Goal: Task Accomplishment & Management: Use online tool/utility

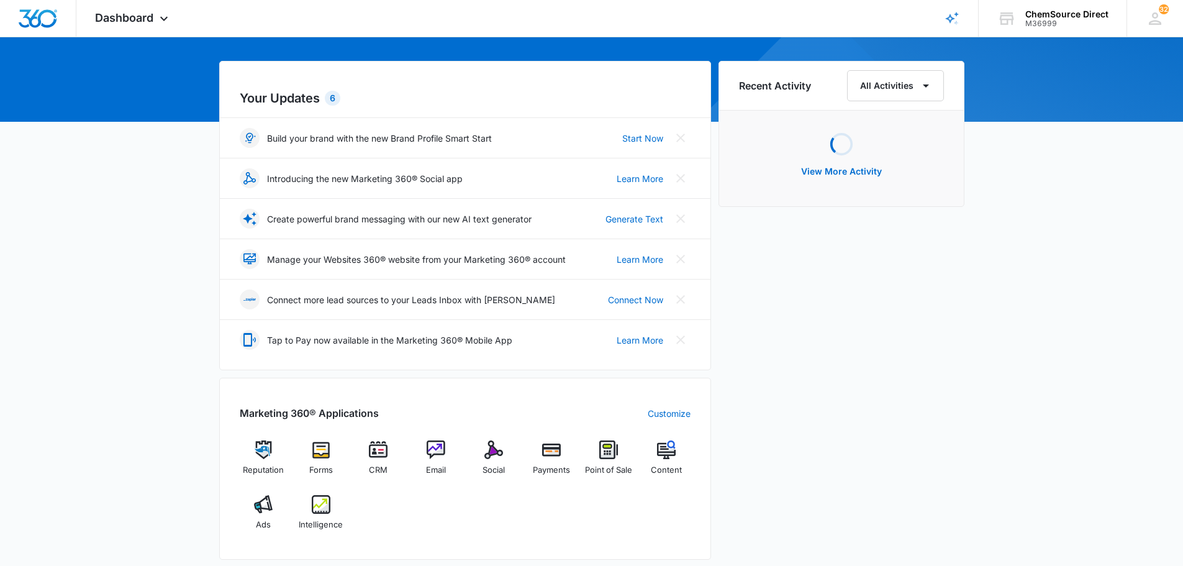
scroll to position [310, 0]
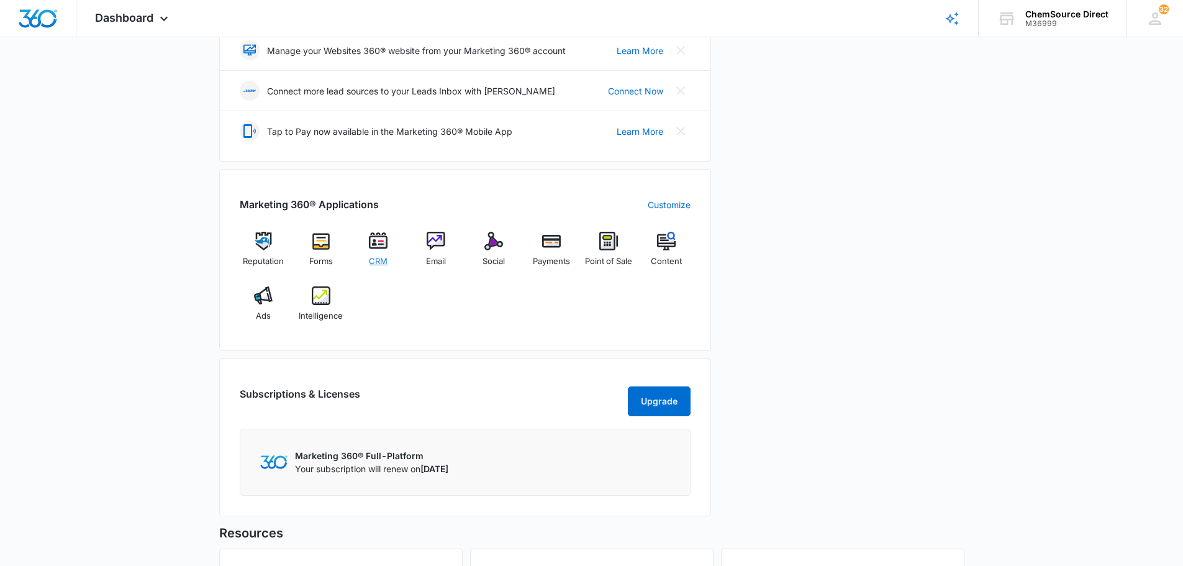
click at [364, 237] on div "CRM" at bounding box center [378, 254] width 48 height 44
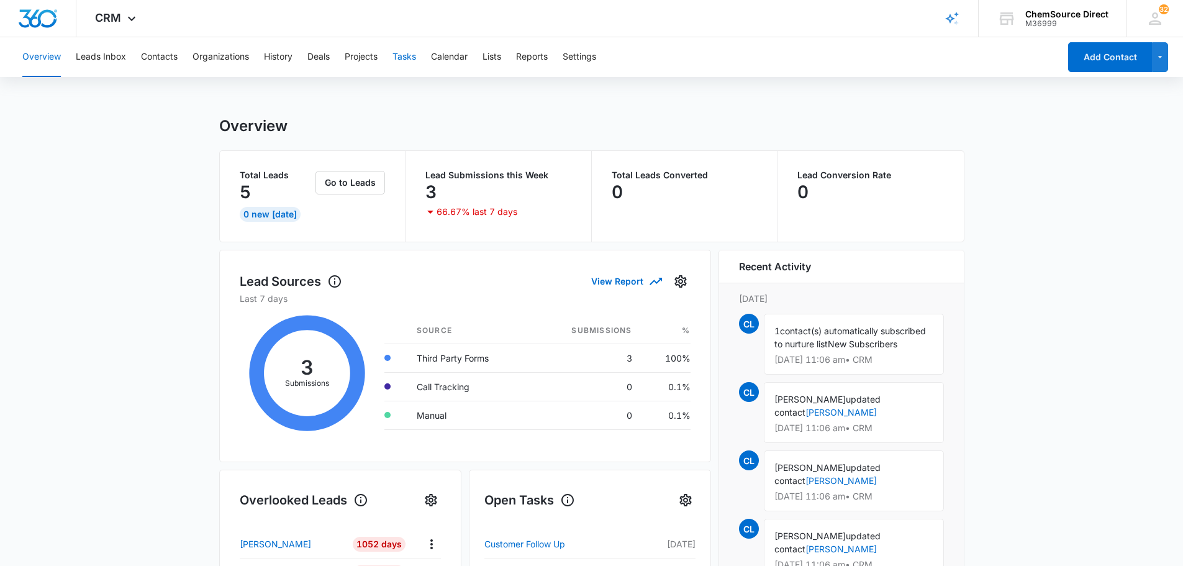
click at [416, 53] on button "Tasks" at bounding box center [404, 57] width 24 height 40
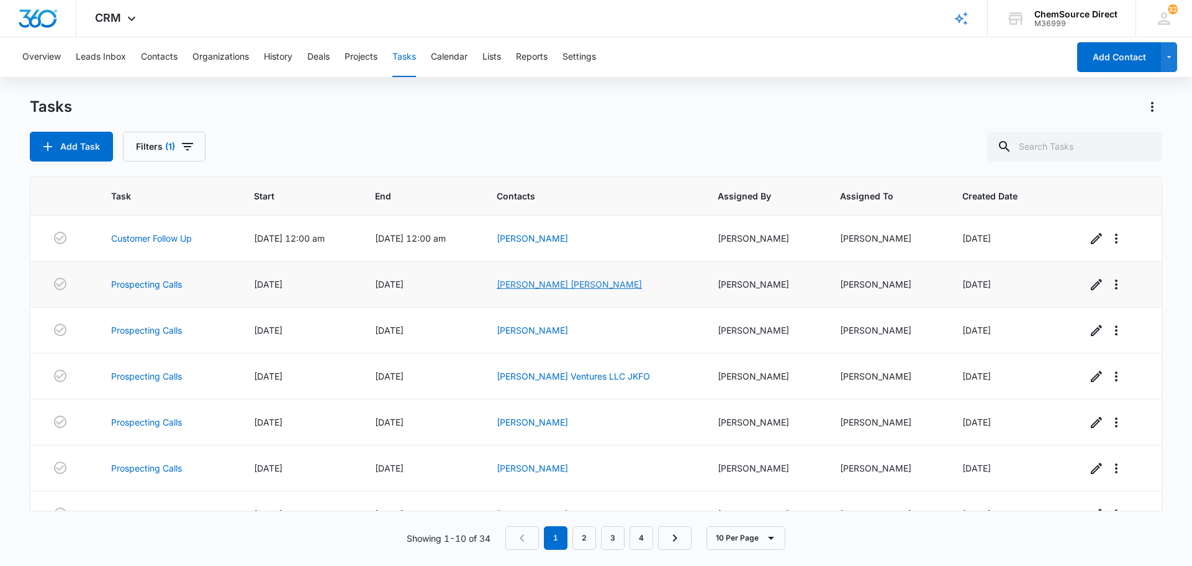
click at [575, 284] on link "[PERSON_NAME] [PERSON_NAME]" at bounding box center [569, 284] width 145 height 11
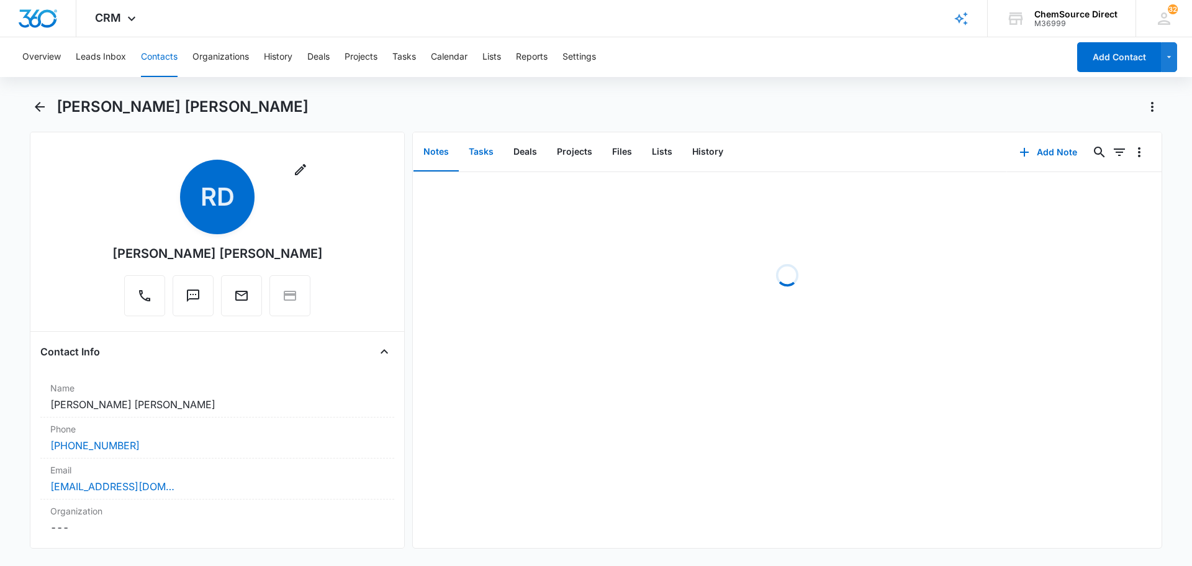
click at [488, 150] on button "Tasks" at bounding box center [481, 152] width 45 height 38
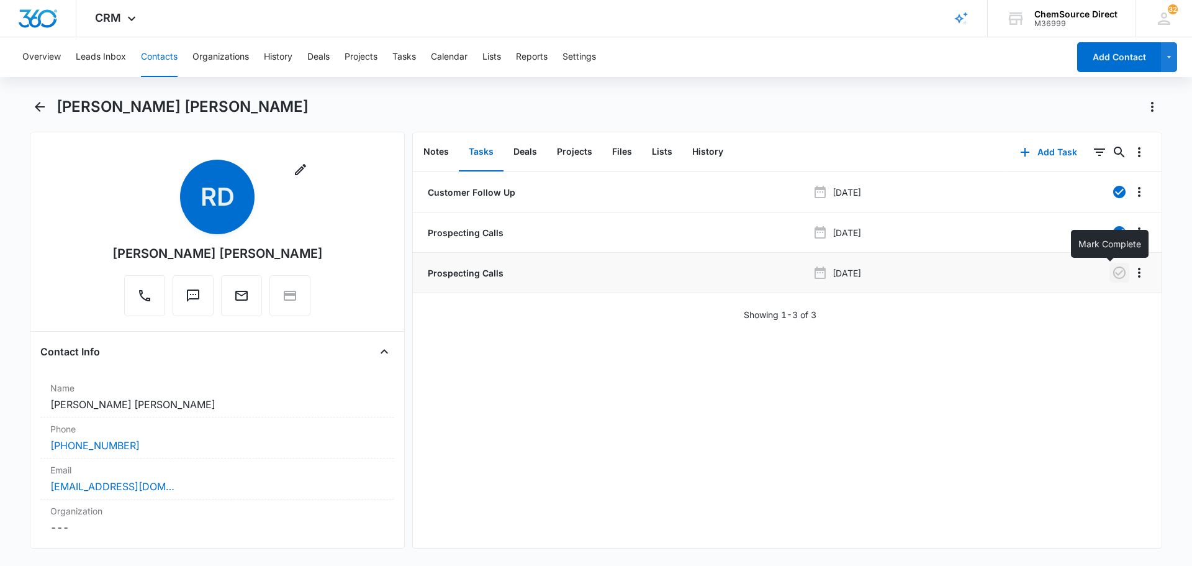
click at [1112, 276] on icon "button" at bounding box center [1119, 272] width 15 height 15
click at [407, 54] on button "Tasks" at bounding box center [404, 57] width 24 height 40
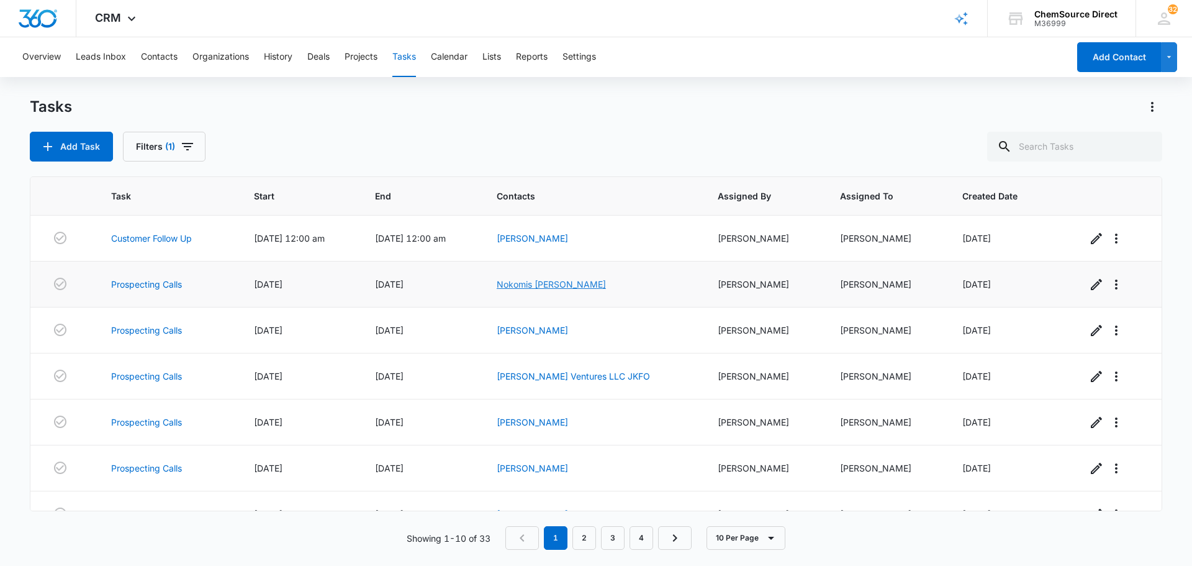
click at [561, 286] on link "Nokomis [PERSON_NAME]" at bounding box center [551, 284] width 109 height 11
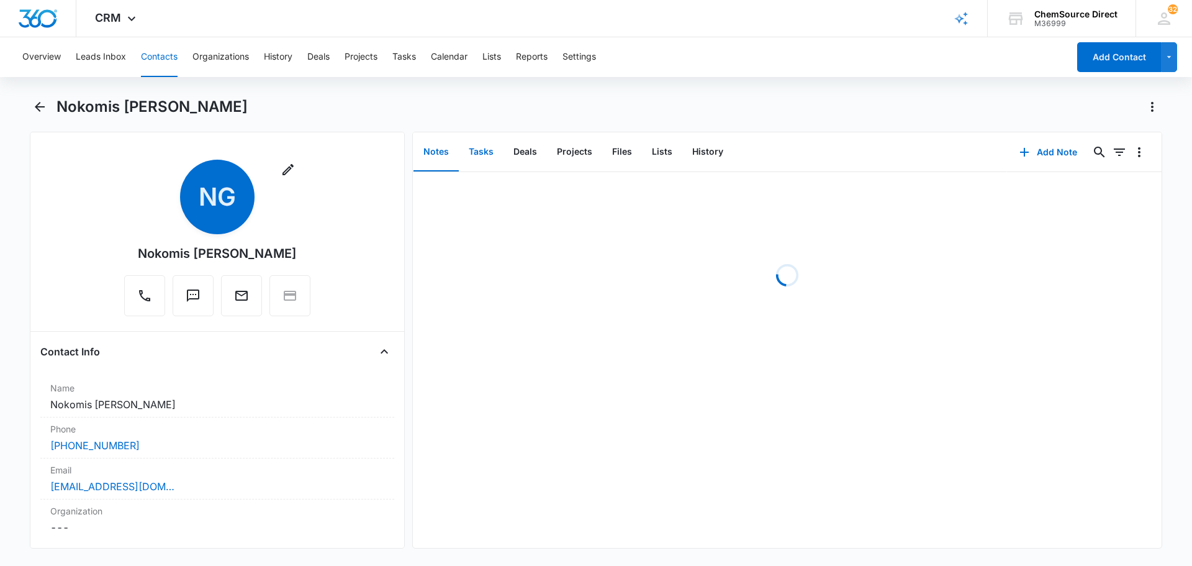
click at [471, 153] on button "Tasks" at bounding box center [481, 152] width 45 height 38
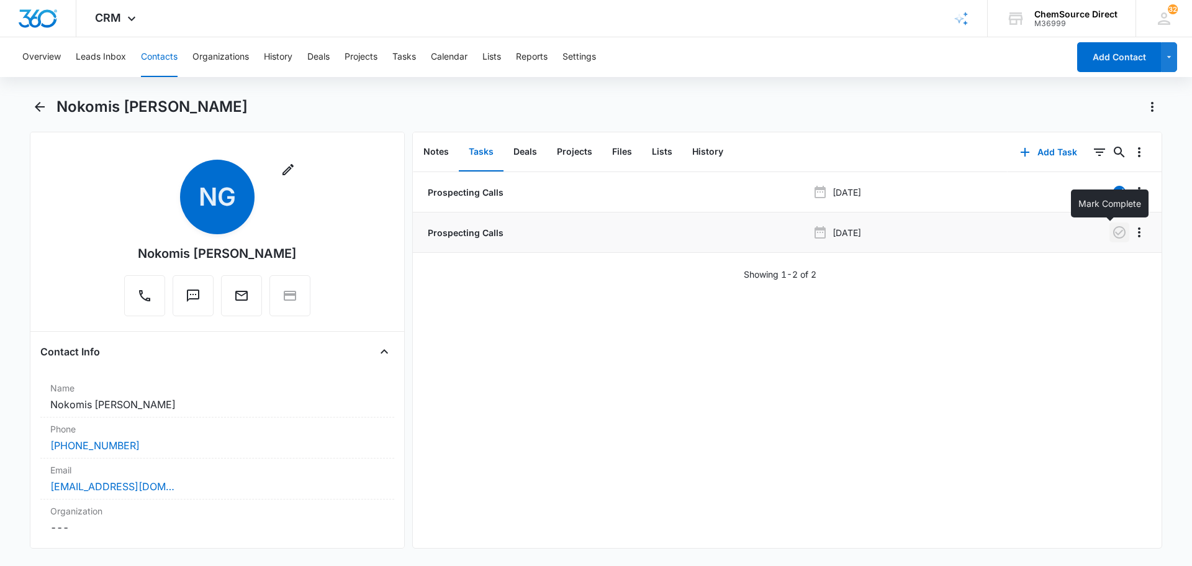
click at [1112, 235] on icon "button" at bounding box center [1119, 232] width 15 height 15
click at [410, 61] on button "Tasks" at bounding box center [404, 57] width 24 height 40
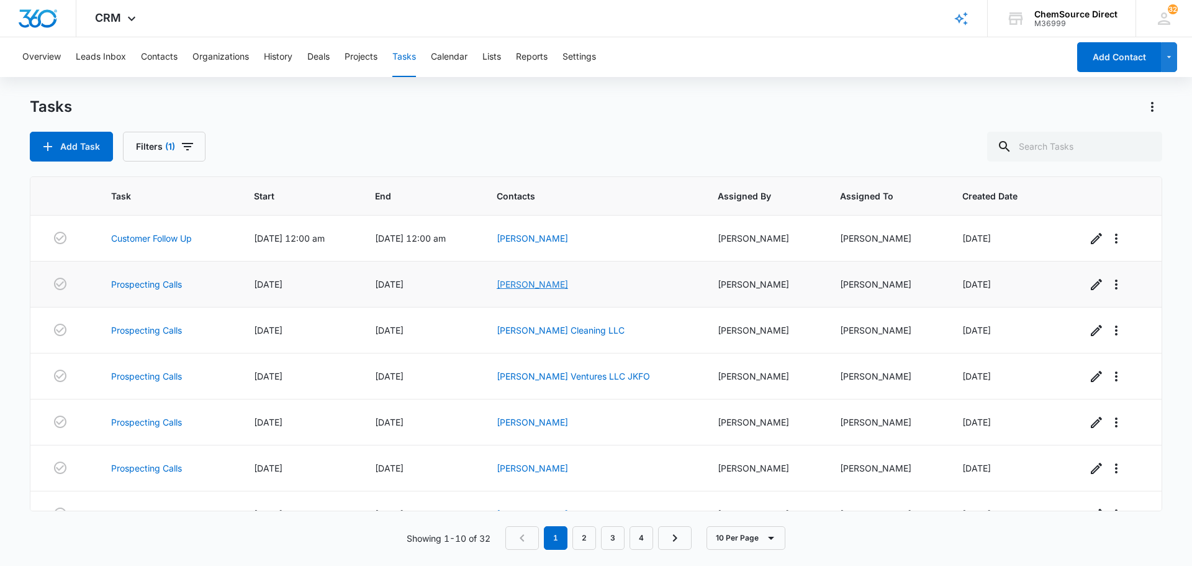
click at [567, 286] on link "[PERSON_NAME]" at bounding box center [532, 284] width 71 height 11
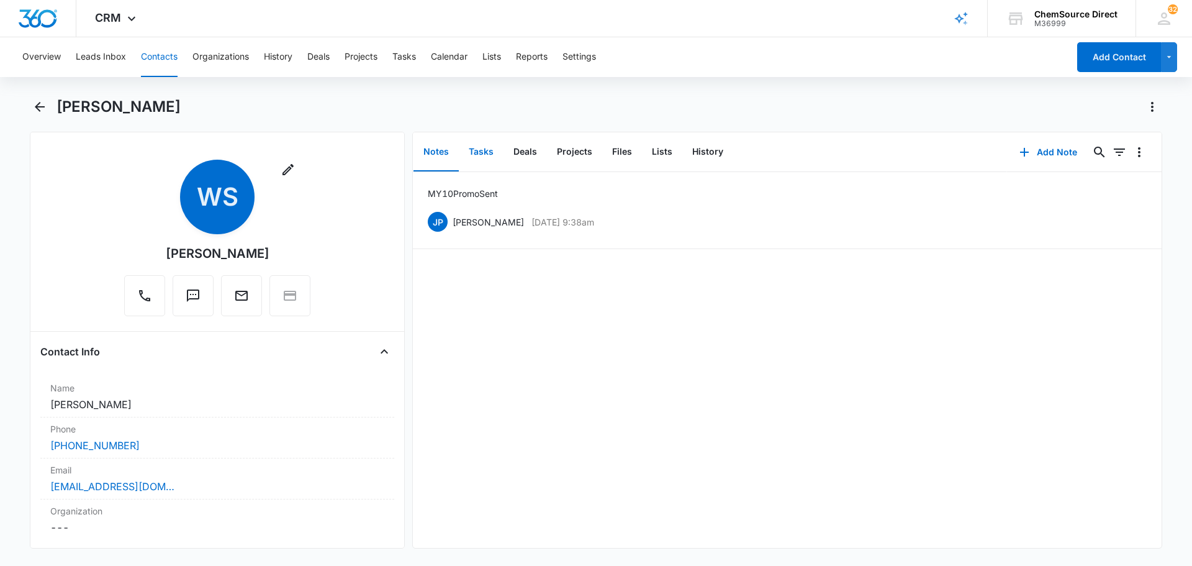
click at [474, 148] on button "Tasks" at bounding box center [481, 152] width 45 height 38
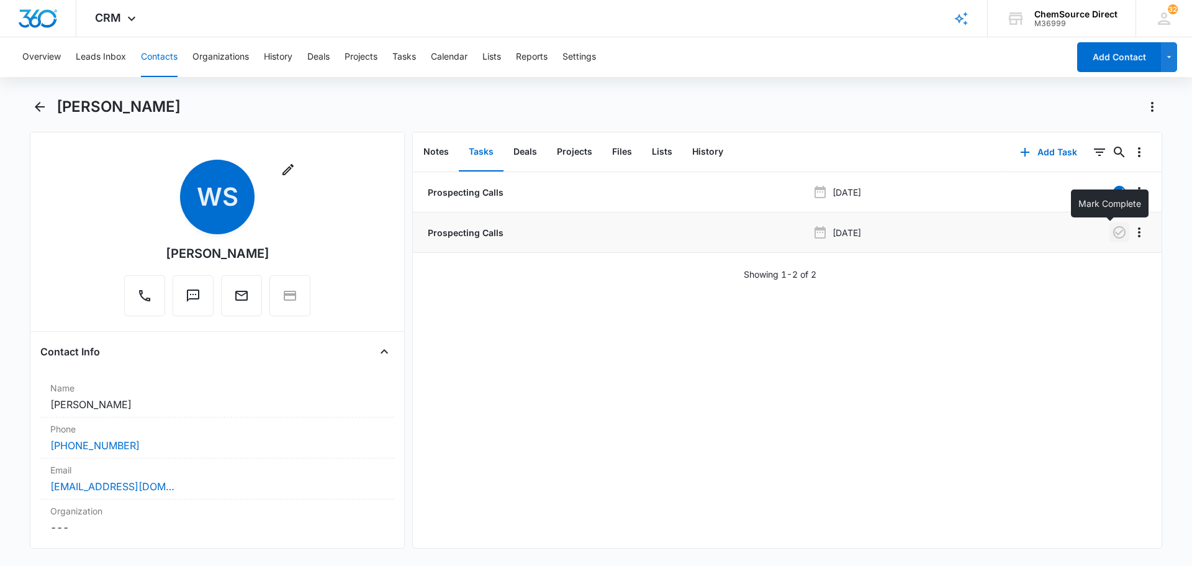
click at [1113, 235] on icon "button" at bounding box center [1119, 232] width 15 height 15
click at [408, 60] on button "Tasks" at bounding box center [404, 57] width 24 height 40
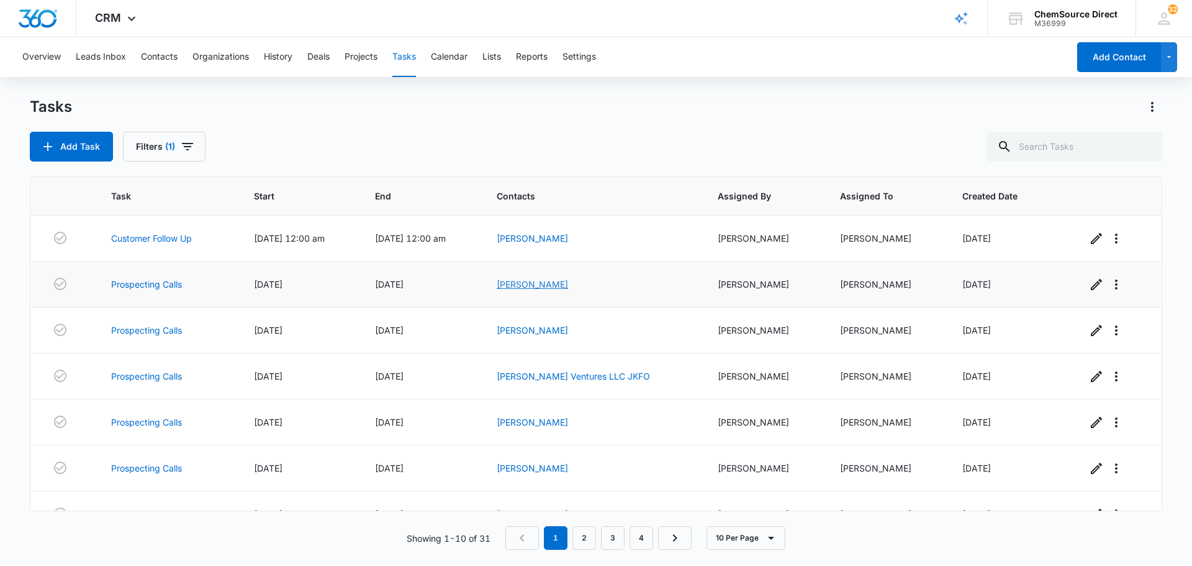
click at [568, 284] on link "[PERSON_NAME]" at bounding box center [532, 284] width 71 height 11
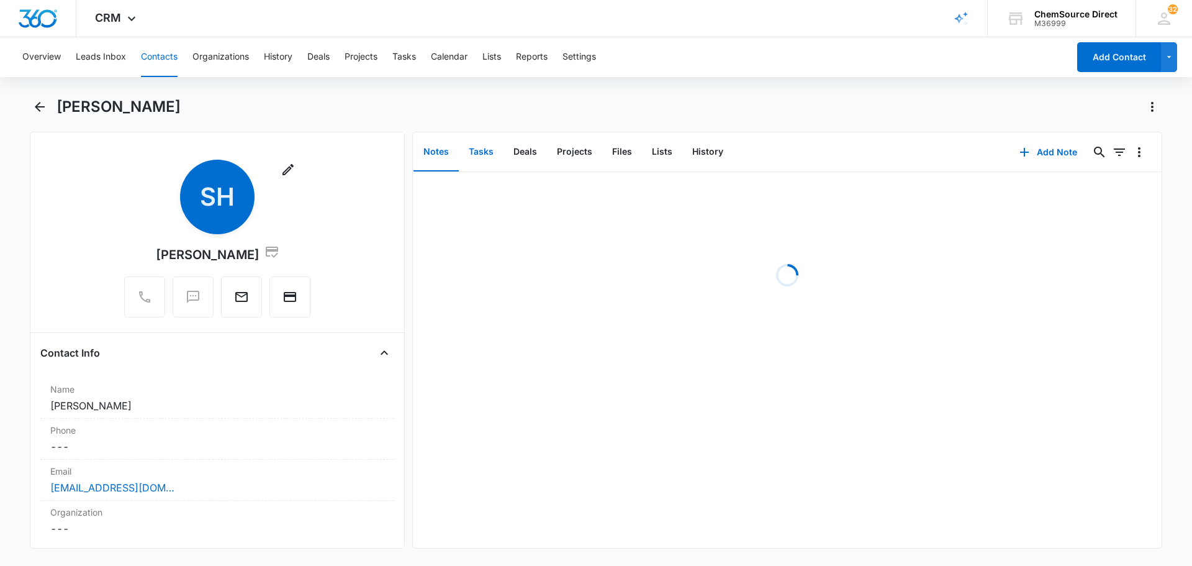
click at [466, 152] on button "Tasks" at bounding box center [481, 152] width 45 height 38
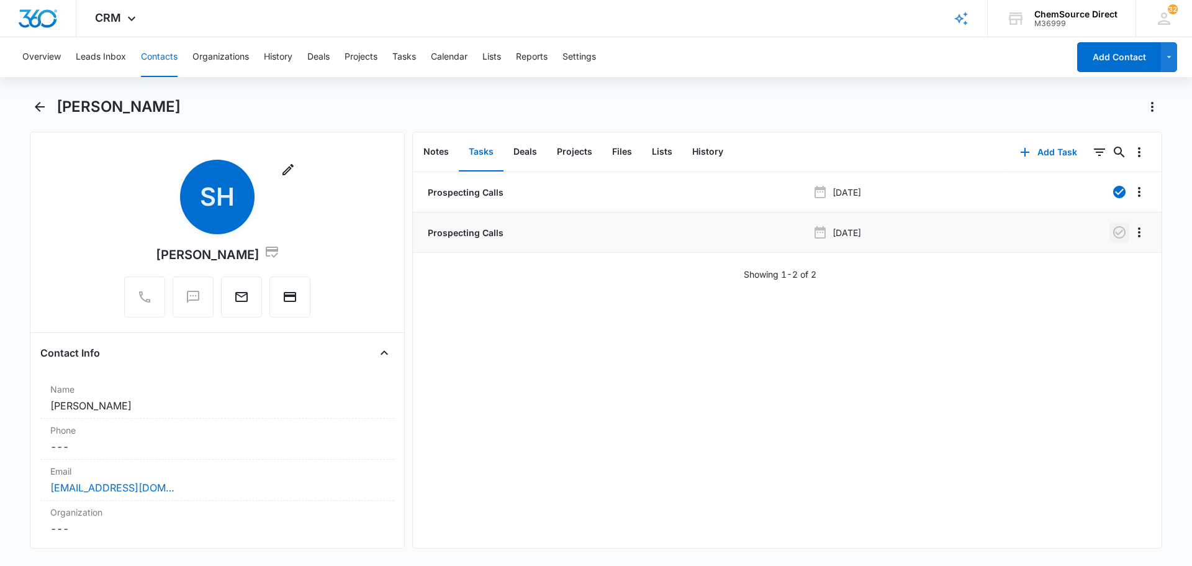
click at [1109, 234] on button "button" at bounding box center [1119, 232] width 20 height 20
click at [396, 56] on button "Tasks" at bounding box center [404, 57] width 24 height 40
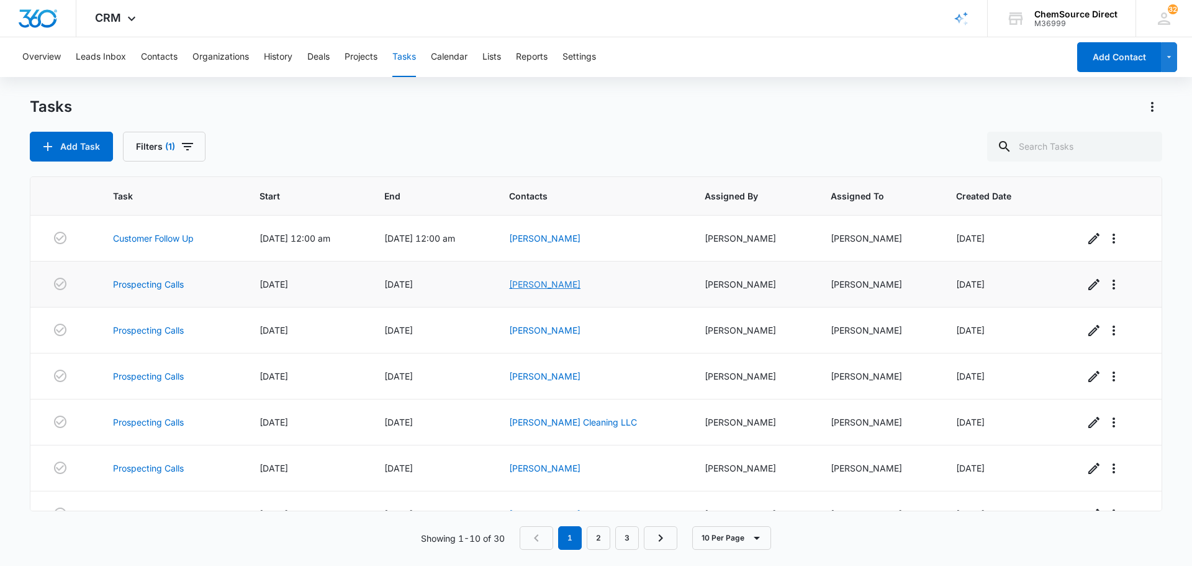
click at [549, 283] on link "[PERSON_NAME]" at bounding box center [544, 284] width 71 height 11
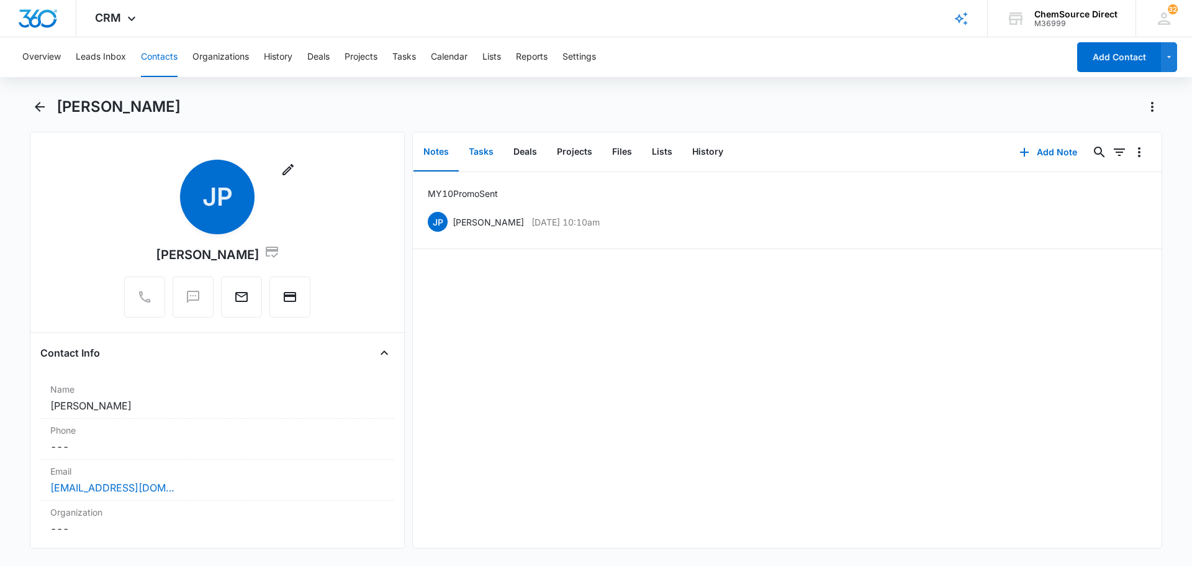
click at [465, 148] on button "Tasks" at bounding box center [481, 152] width 45 height 38
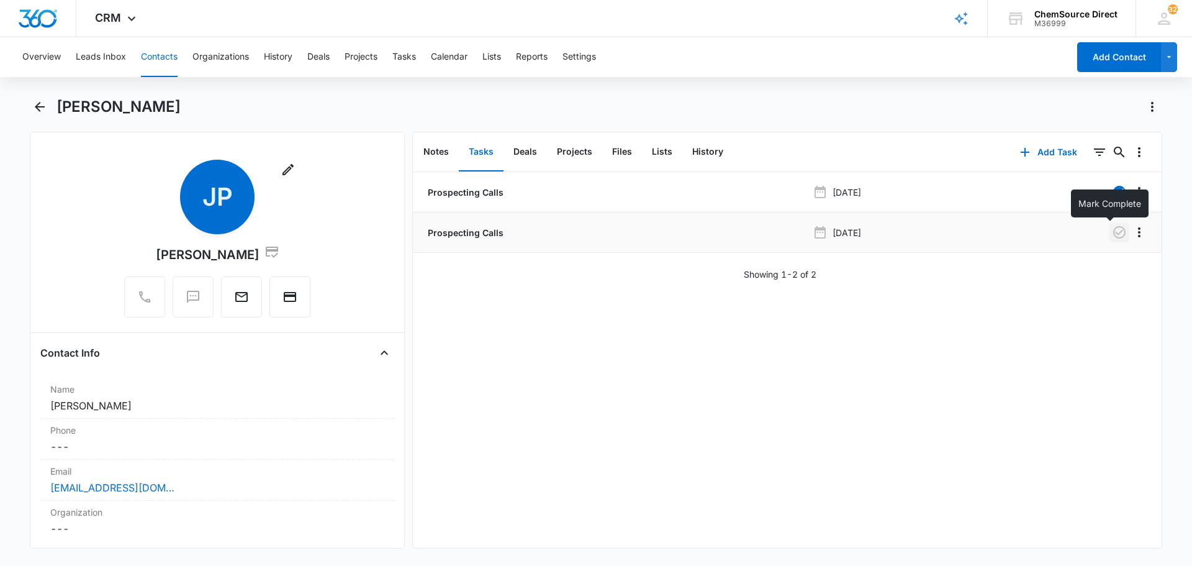
click at [1116, 230] on icon "button" at bounding box center [1119, 232] width 15 height 15
click at [410, 55] on button "Tasks" at bounding box center [404, 57] width 24 height 40
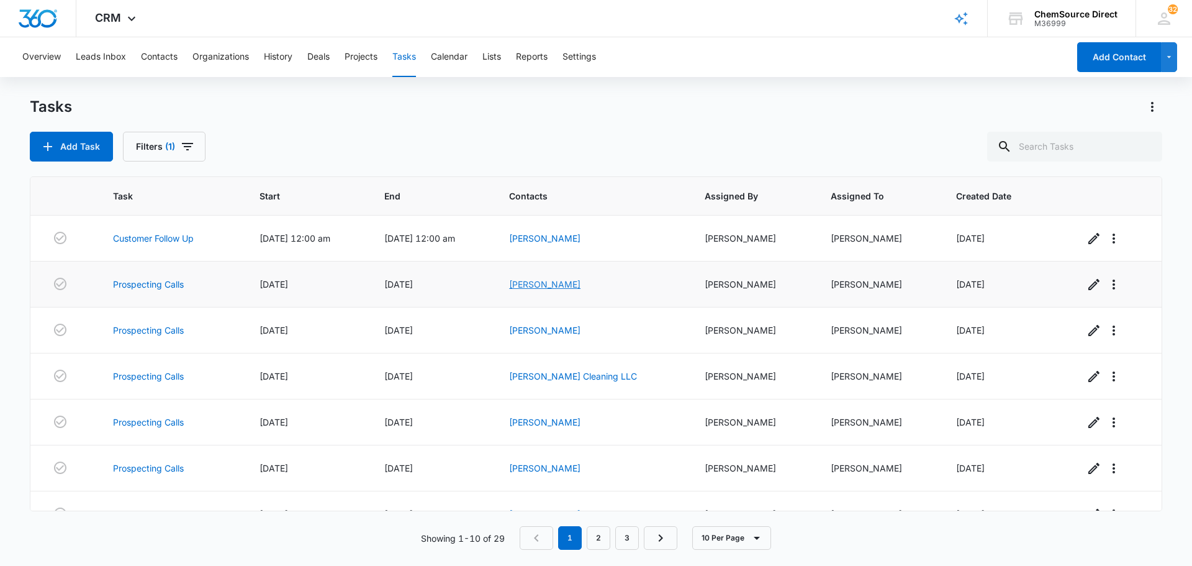
click at [579, 283] on link "[PERSON_NAME]" at bounding box center [544, 284] width 71 height 11
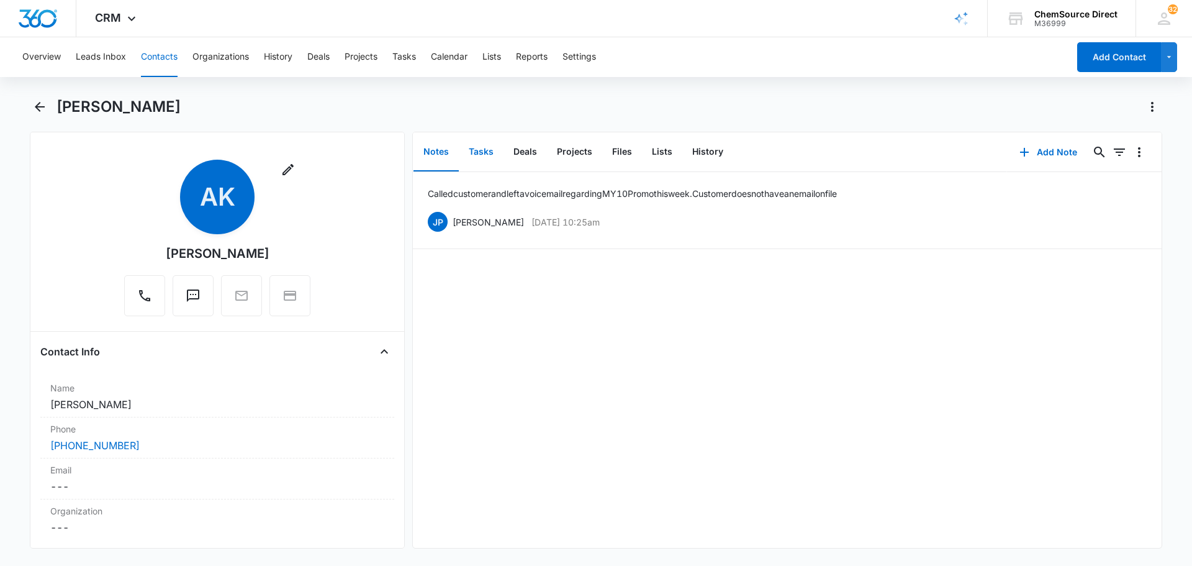
click at [489, 153] on button "Tasks" at bounding box center [481, 152] width 45 height 38
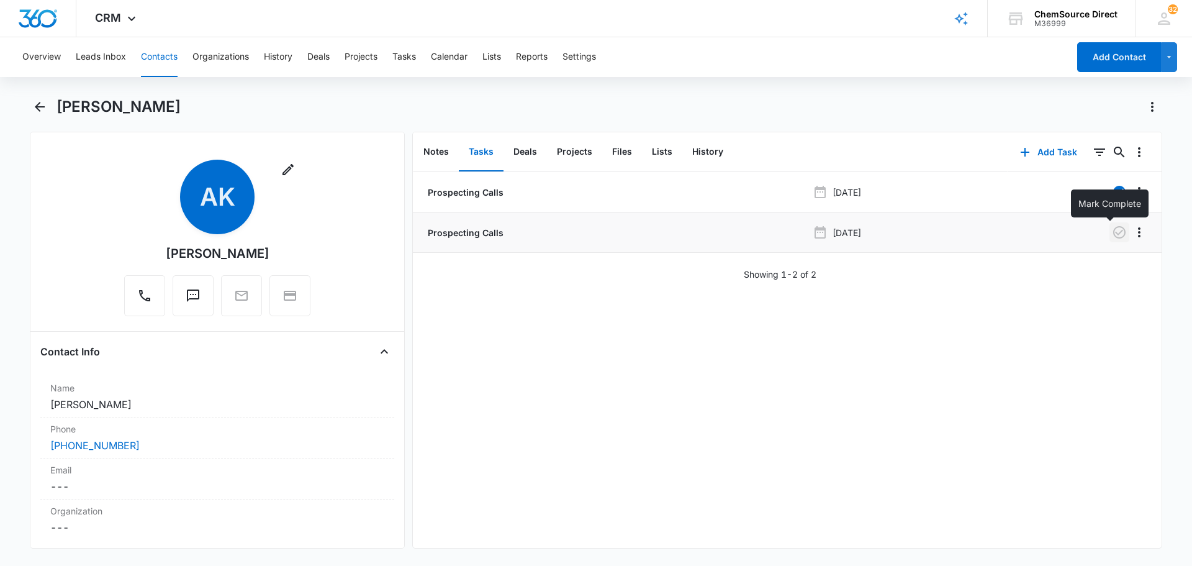
click at [1113, 232] on icon "button" at bounding box center [1119, 232] width 12 height 12
click at [412, 58] on button "Tasks" at bounding box center [404, 57] width 24 height 40
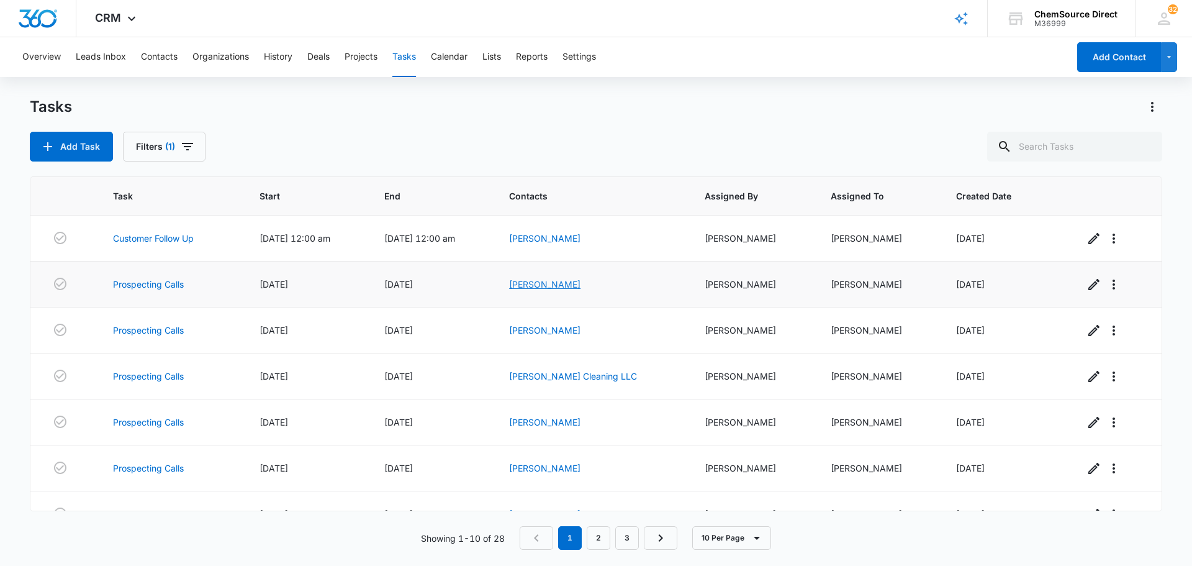
click at [580, 285] on link "[PERSON_NAME]" at bounding box center [544, 284] width 71 height 11
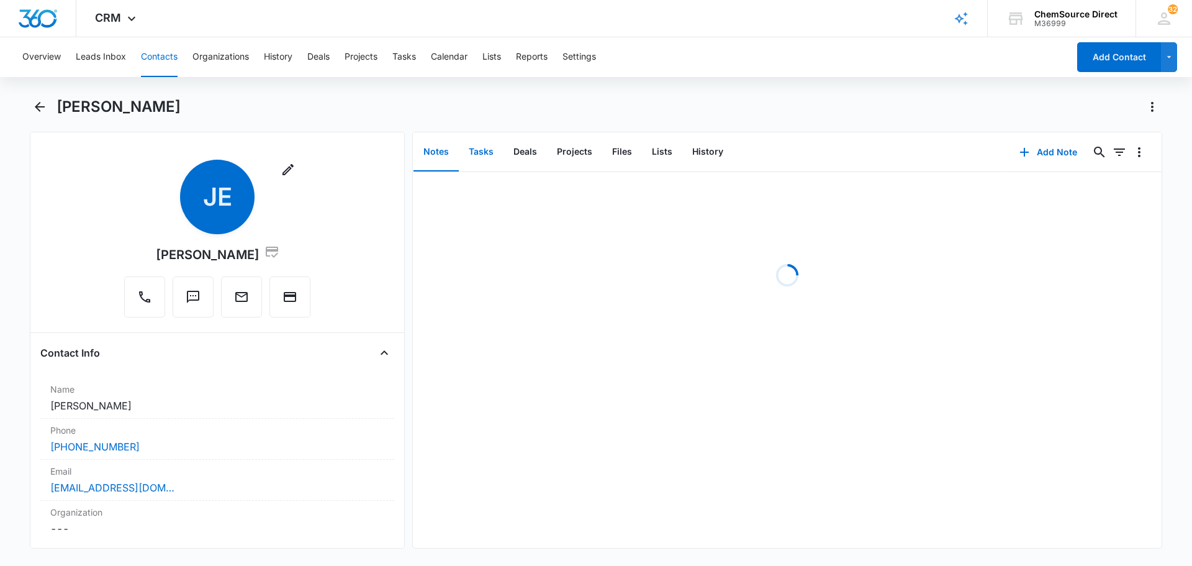
click at [490, 154] on button "Tasks" at bounding box center [481, 152] width 45 height 38
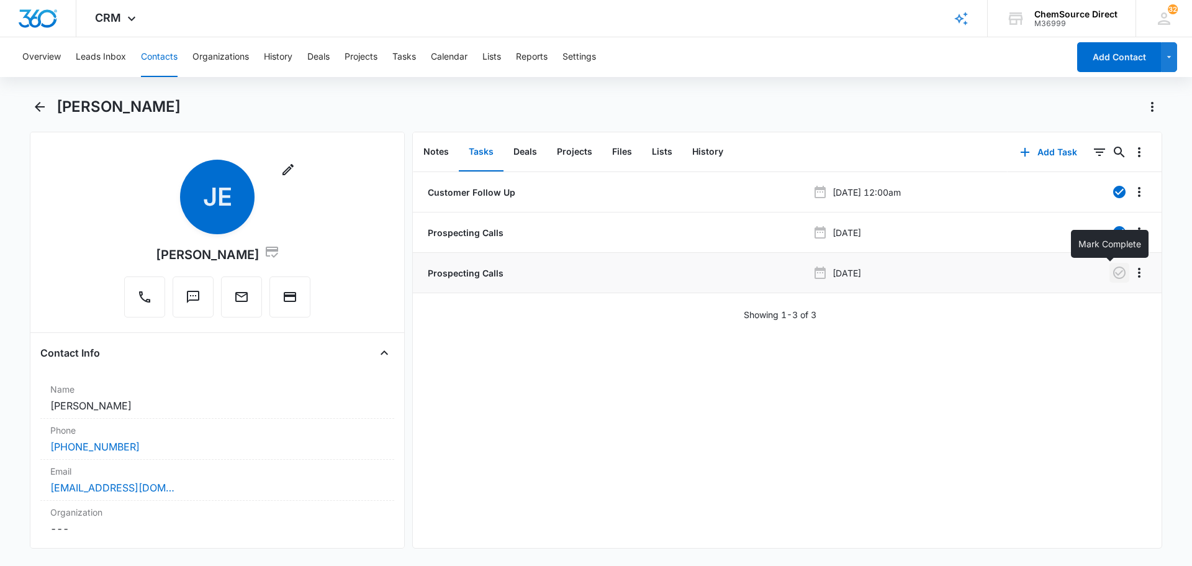
click at [1112, 274] on icon "button" at bounding box center [1119, 272] width 15 height 15
click at [413, 55] on button "Tasks" at bounding box center [404, 57] width 24 height 40
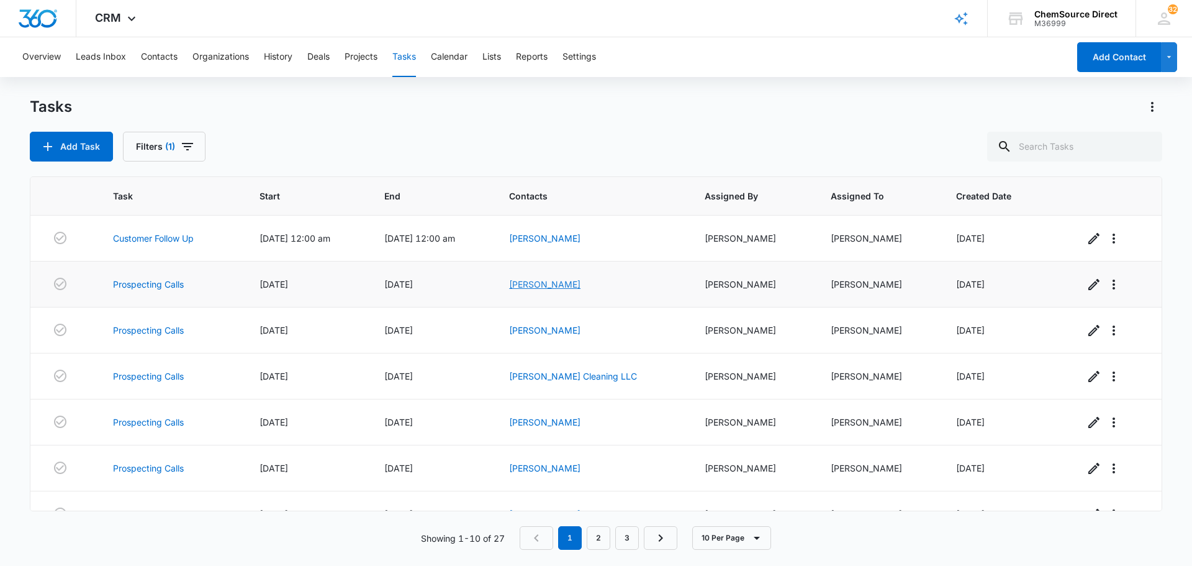
click at [570, 285] on link "[PERSON_NAME]" at bounding box center [544, 284] width 71 height 11
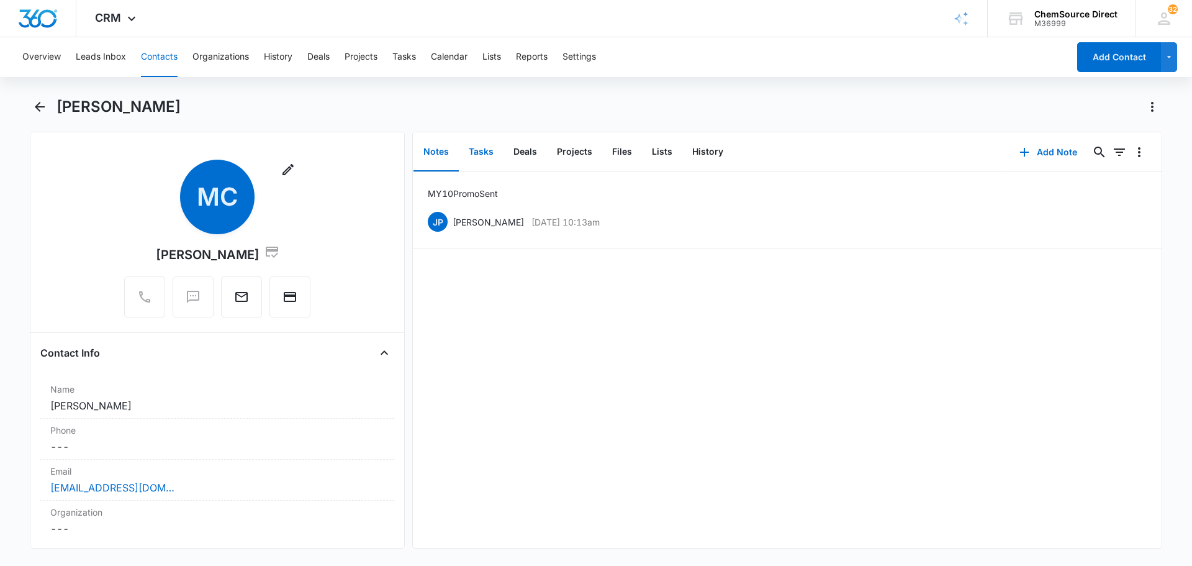
click at [477, 150] on button "Tasks" at bounding box center [481, 152] width 45 height 38
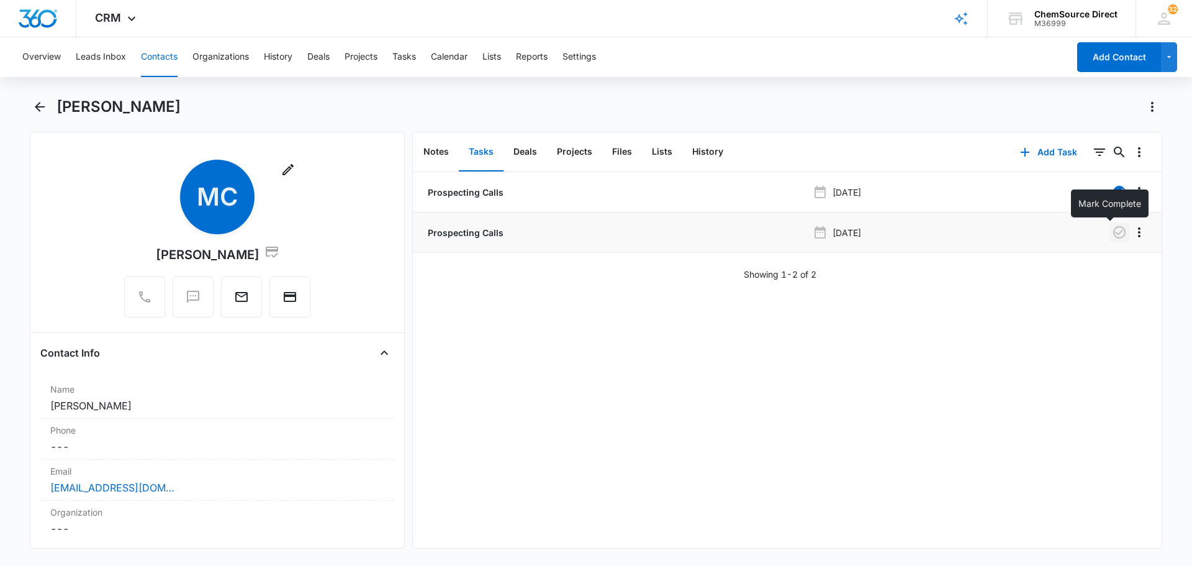
click at [1112, 230] on icon "button" at bounding box center [1119, 232] width 15 height 15
click at [407, 58] on button "Tasks" at bounding box center [404, 57] width 24 height 40
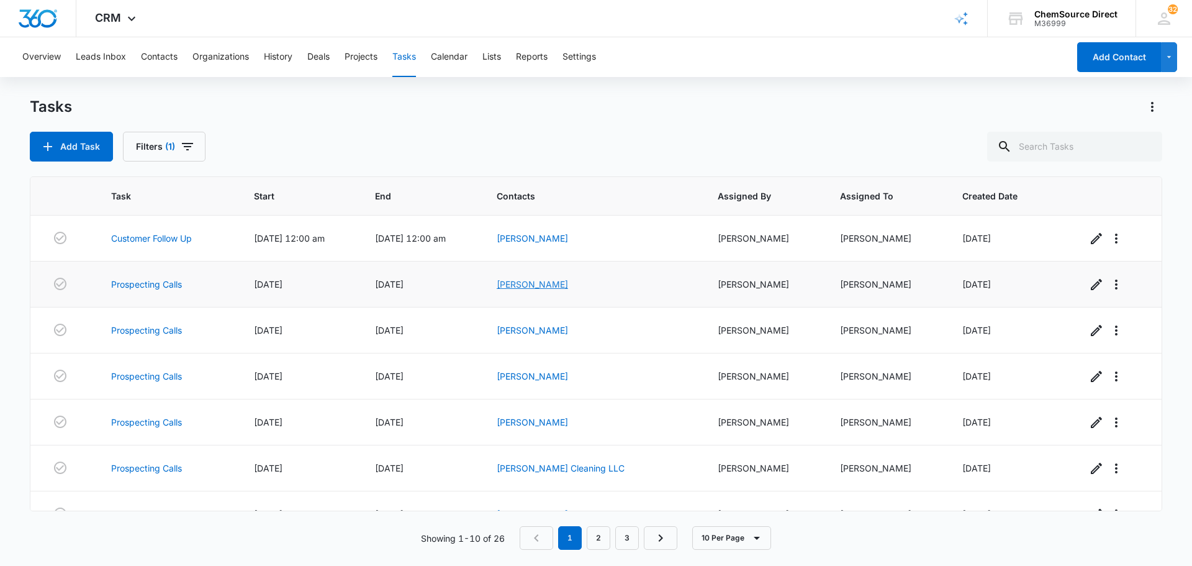
click at [564, 282] on link "[PERSON_NAME]" at bounding box center [532, 284] width 71 height 11
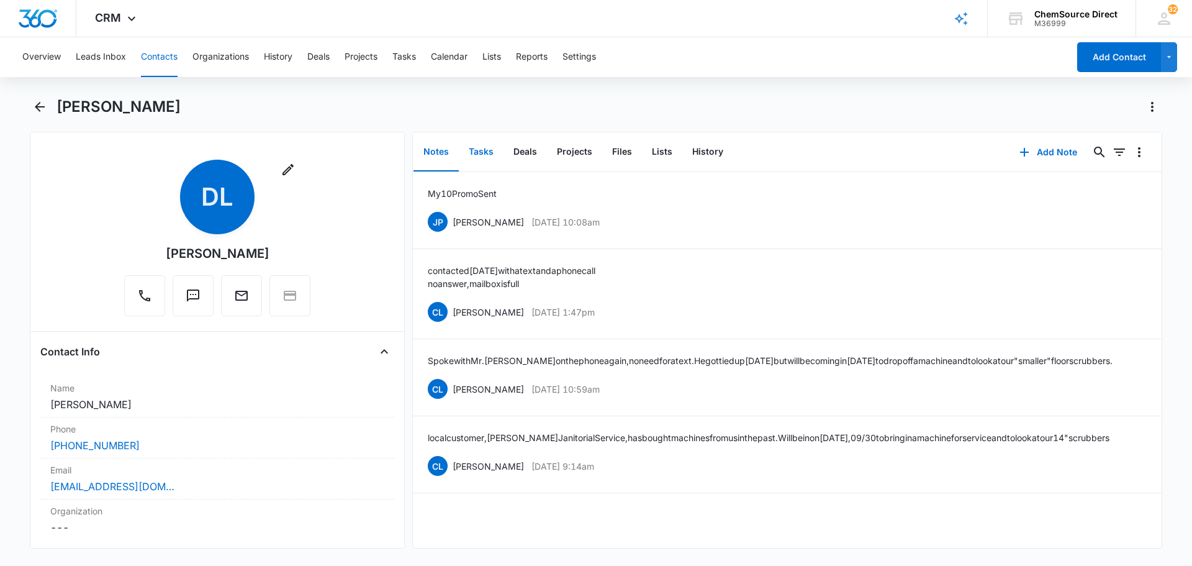
click at [482, 151] on button "Tasks" at bounding box center [481, 152] width 45 height 38
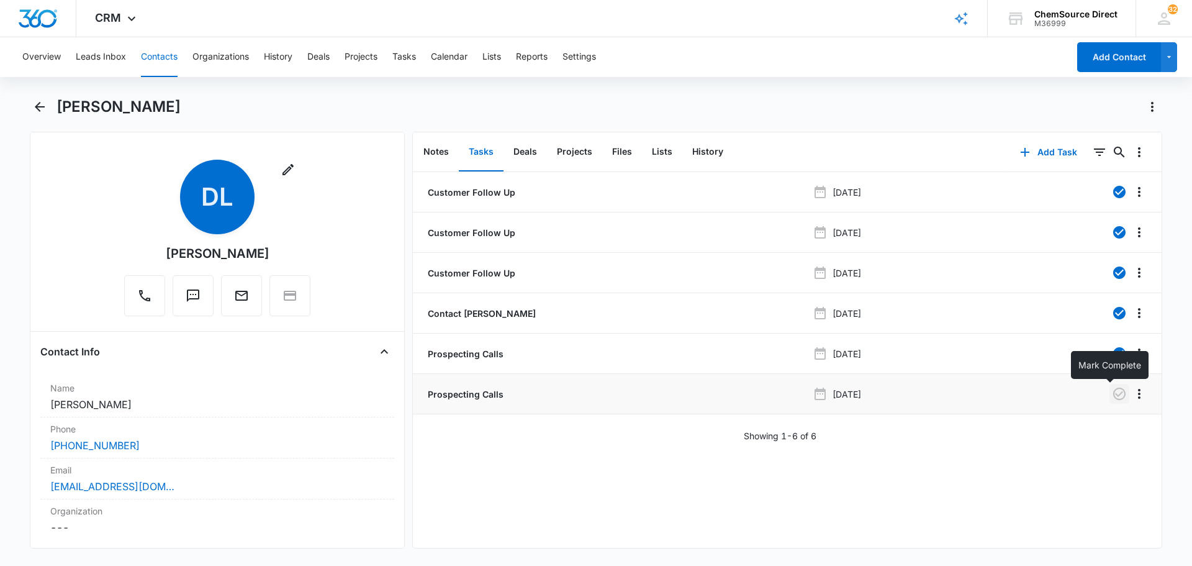
click at [1113, 389] on icon "button" at bounding box center [1119, 393] width 12 height 12
click at [408, 54] on button "Tasks" at bounding box center [404, 57] width 24 height 40
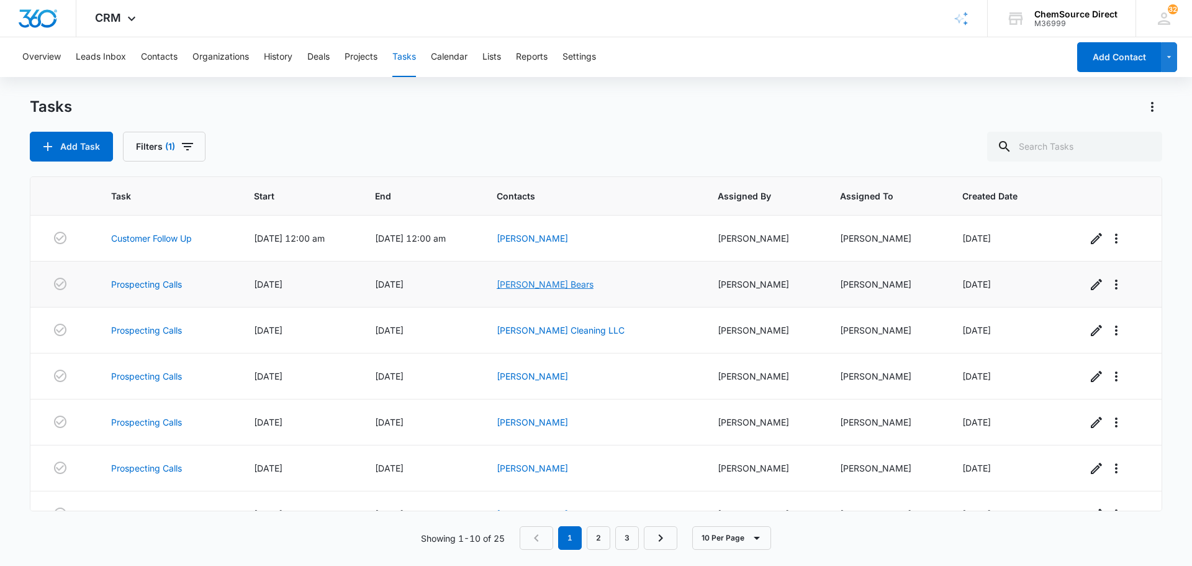
click at [553, 285] on link "[PERSON_NAME] Bears" at bounding box center [545, 284] width 97 height 11
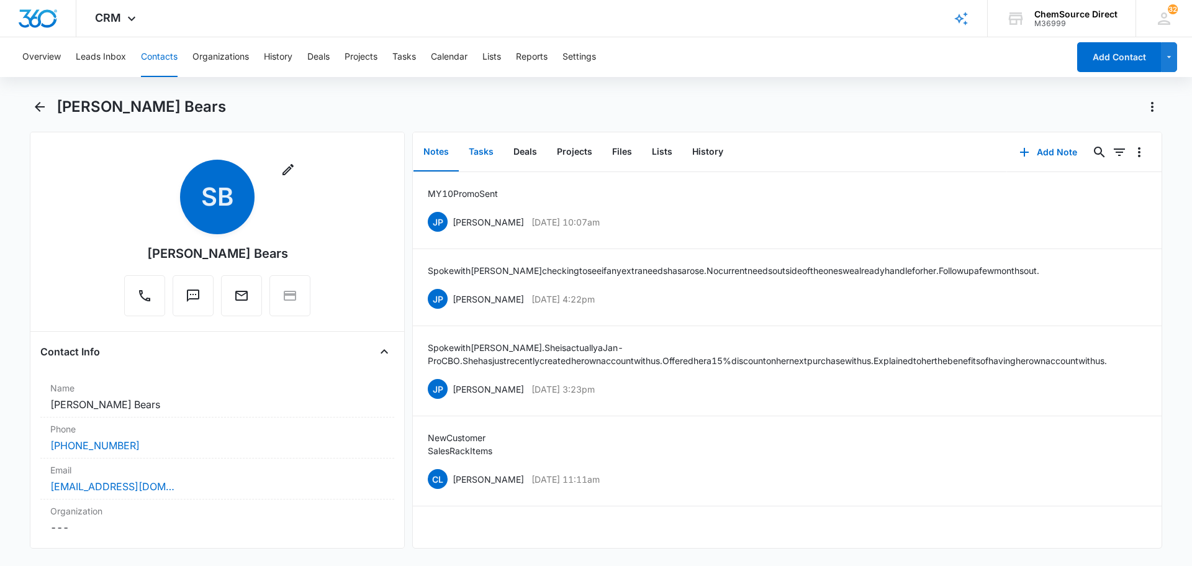
click at [479, 151] on button "Tasks" at bounding box center [481, 152] width 45 height 38
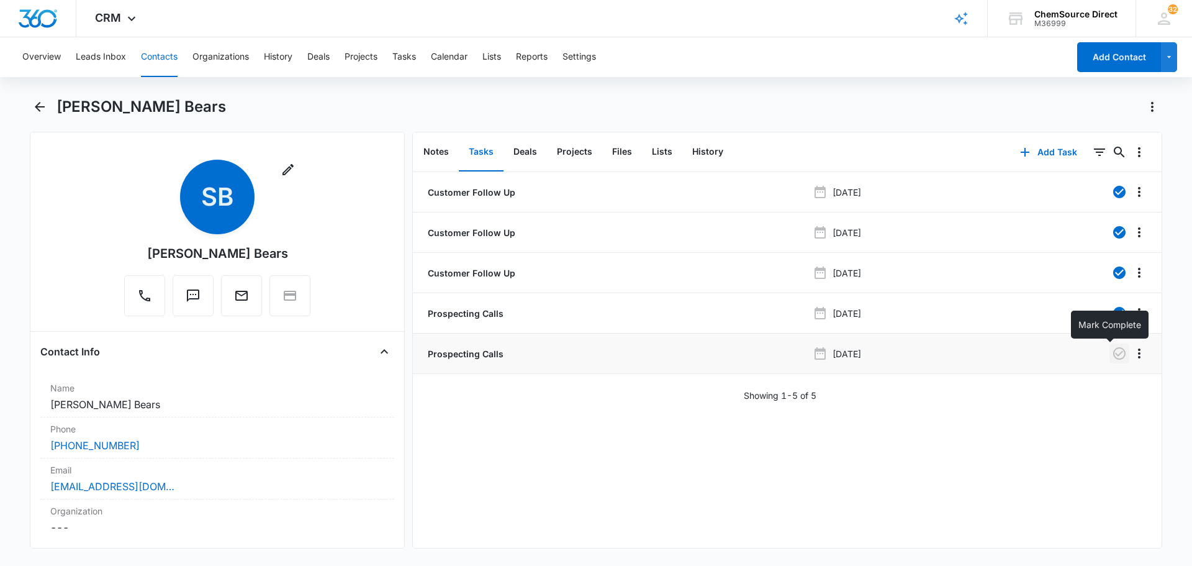
click at [1112, 357] on icon "button" at bounding box center [1119, 353] width 15 height 15
click at [399, 58] on button "Tasks" at bounding box center [404, 57] width 24 height 40
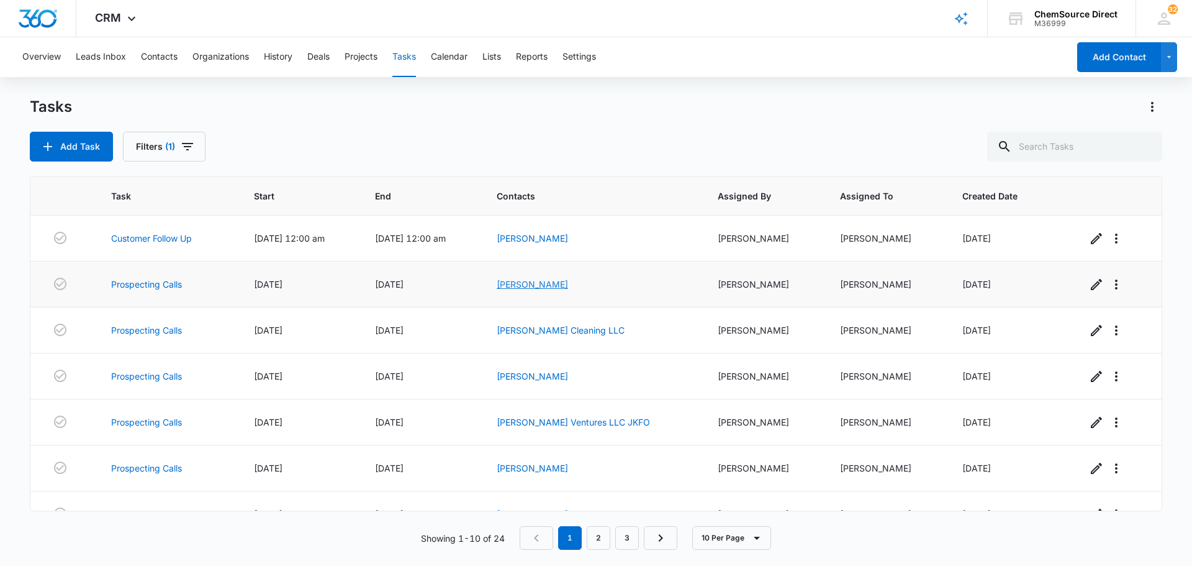
click at [560, 286] on link "[PERSON_NAME]" at bounding box center [532, 284] width 71 height 11
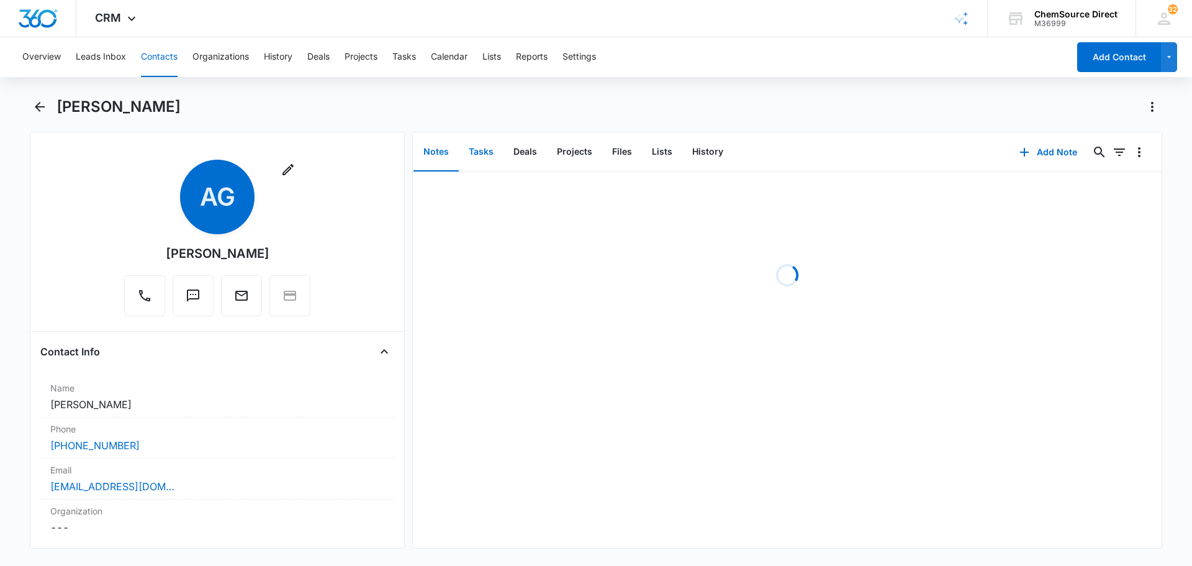
click at [480, 150] on button "Tasks" at bounding box center [481, 152] width 45 height 38
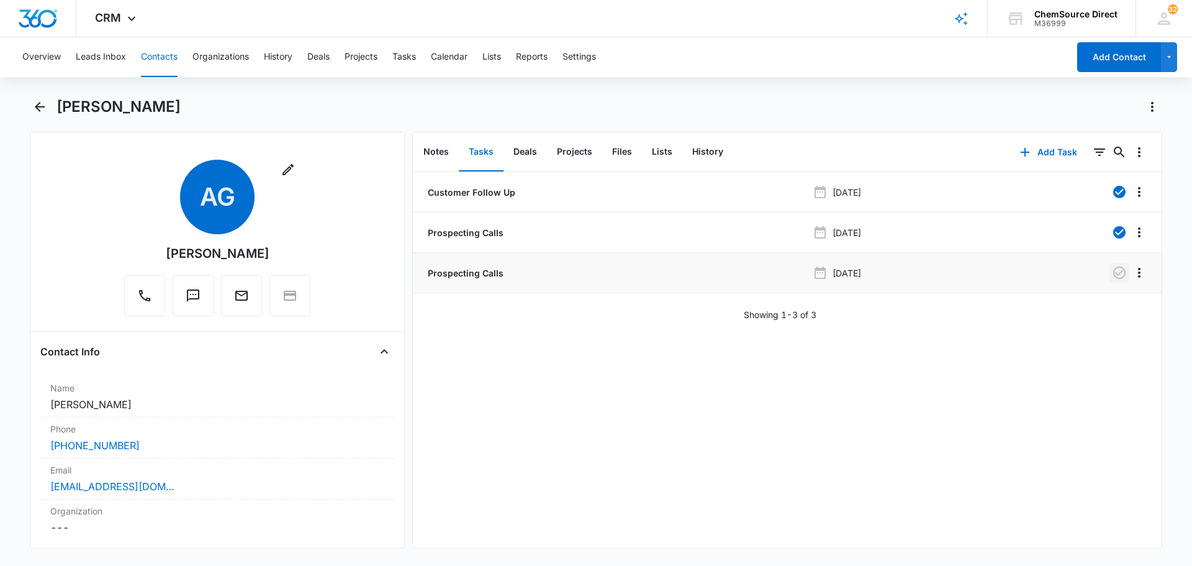
click at [1112, 279] on icon "button" at bounding box center [1119, 272] width 15 height 15
click at [407, 58] on button "Tasks" at bounding box center [404, 57] width 24 height 40
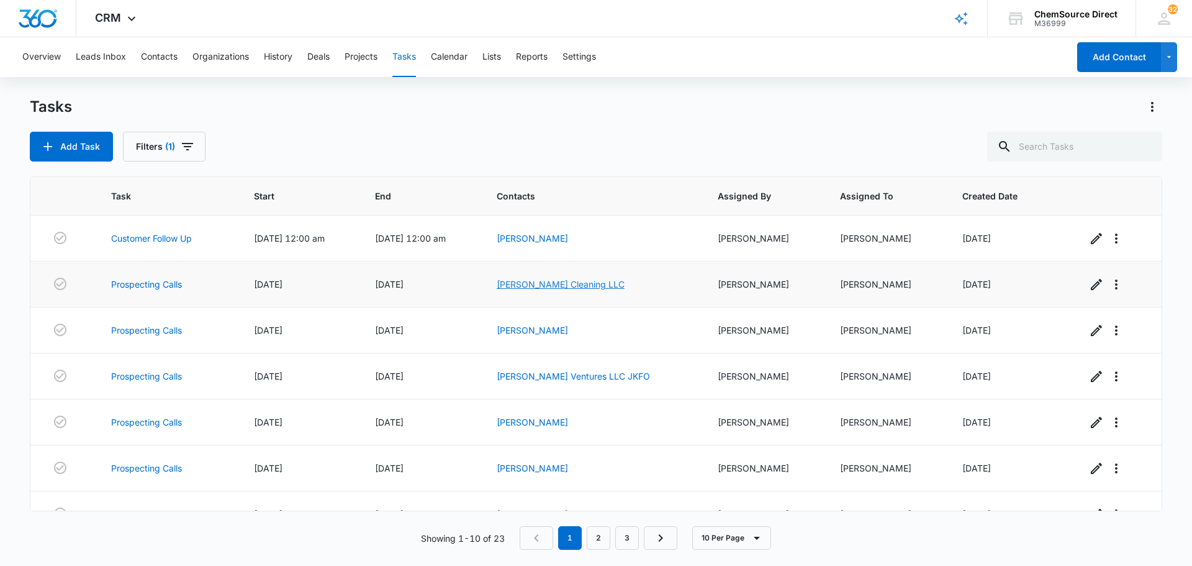
click at [574, 282] on link "[PERSON_NAME] Cleaning LLC" at bounding box center [561, 284] width 128 height 11
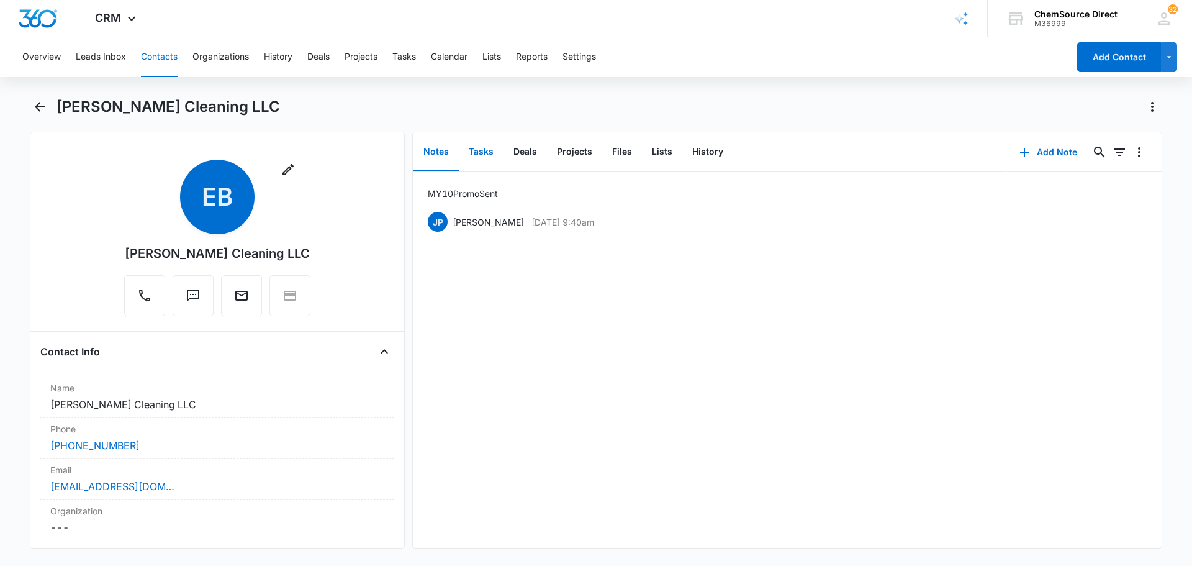
click at [484, 152] on button "Tasks" at bounding box center [481, 152] width 45 height 38
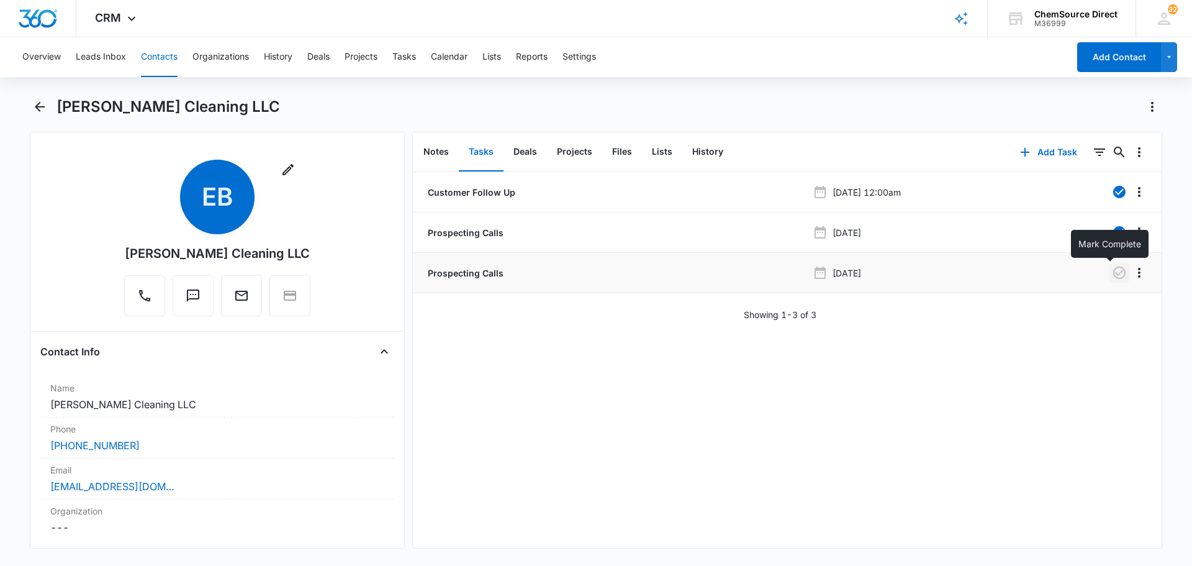
click at [1112, 279] on icon "button" at bounding box center [1119, 272] width 15 height 15
click at [408, 60] on button "Tasks" at bounding box center [404, 57] width 24 height 40
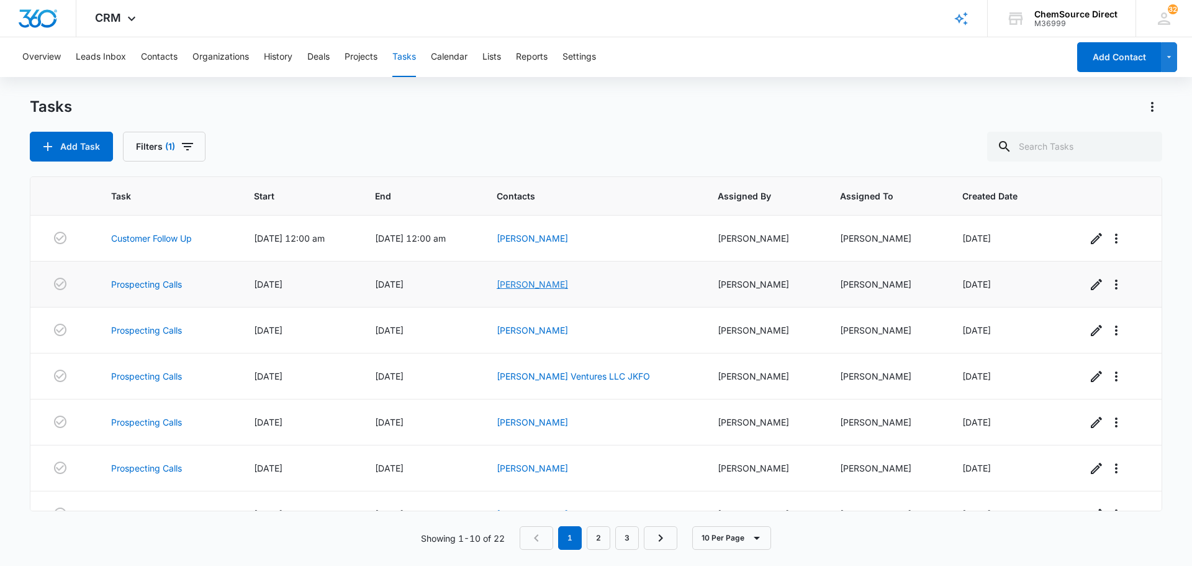
click at [563, 284] on link "[PERSON_NAME]" at bounding box center [532, 284] width 71 height 11
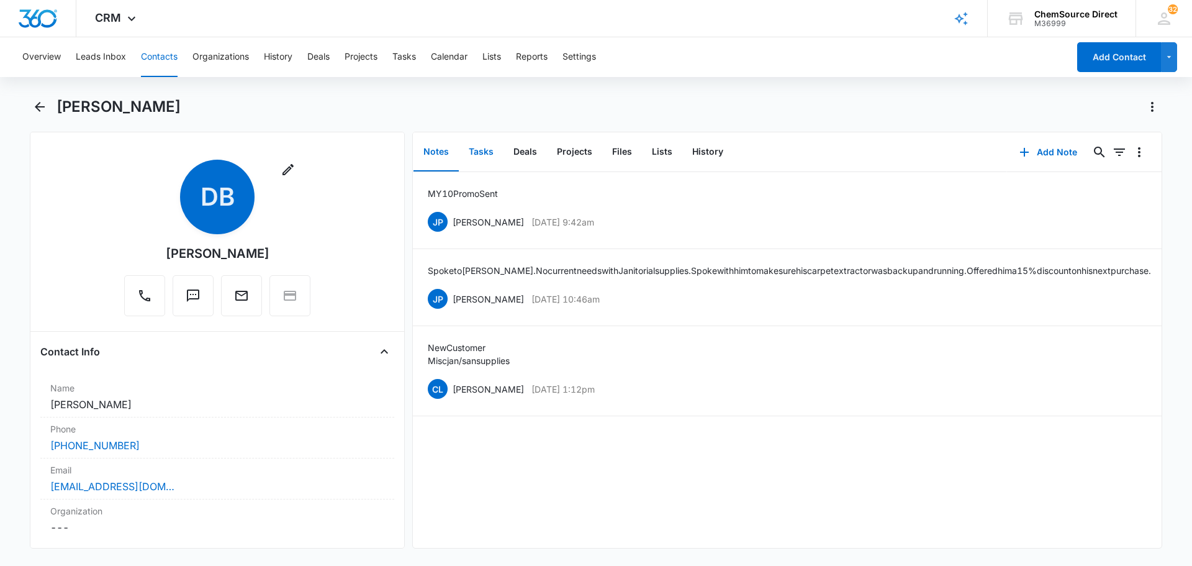
click at [479, 150] on button "Tasks" at bounding box center [481, 152] width 45 height 38
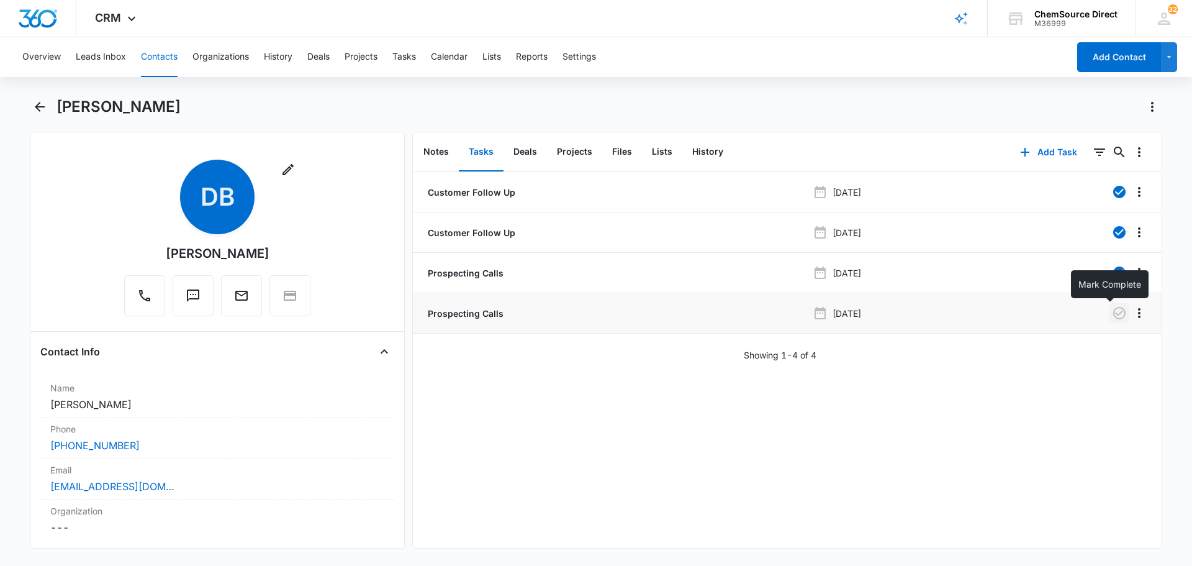
click at [1113, 314] on icon "button" at bounding box center [1119, 313] width 12 height 12
click at [411, 57] on button "Tasks" at bounding box center [404, 57] width 24 height 40
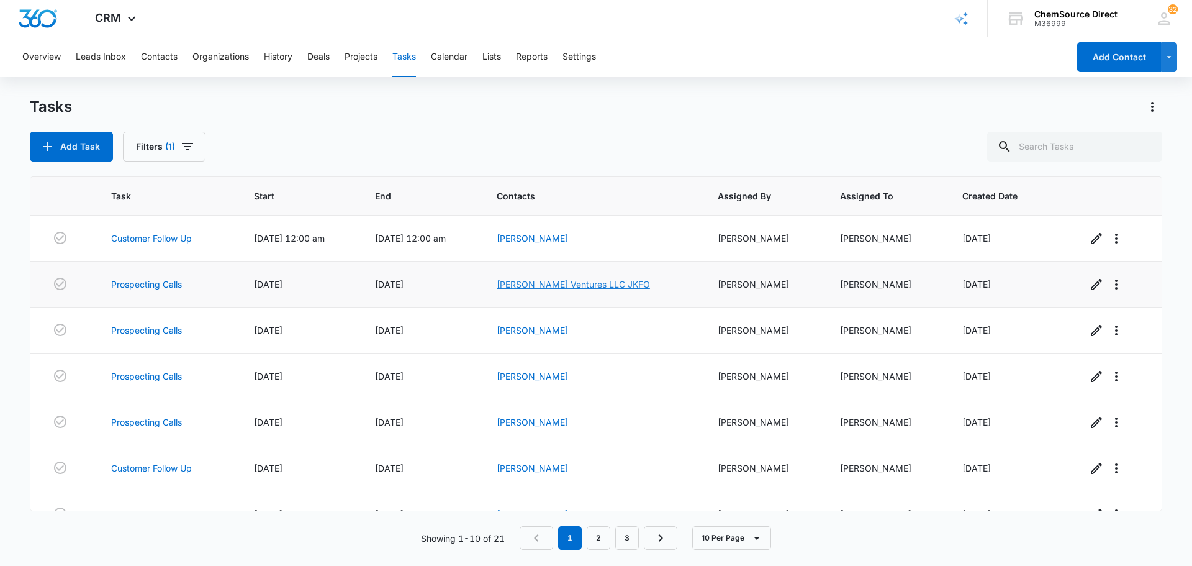
click at [608, 285] on link "[PERSON_NAME] Ventures LLC JKFO" at bounding box center [573, 284] width 153 height 11
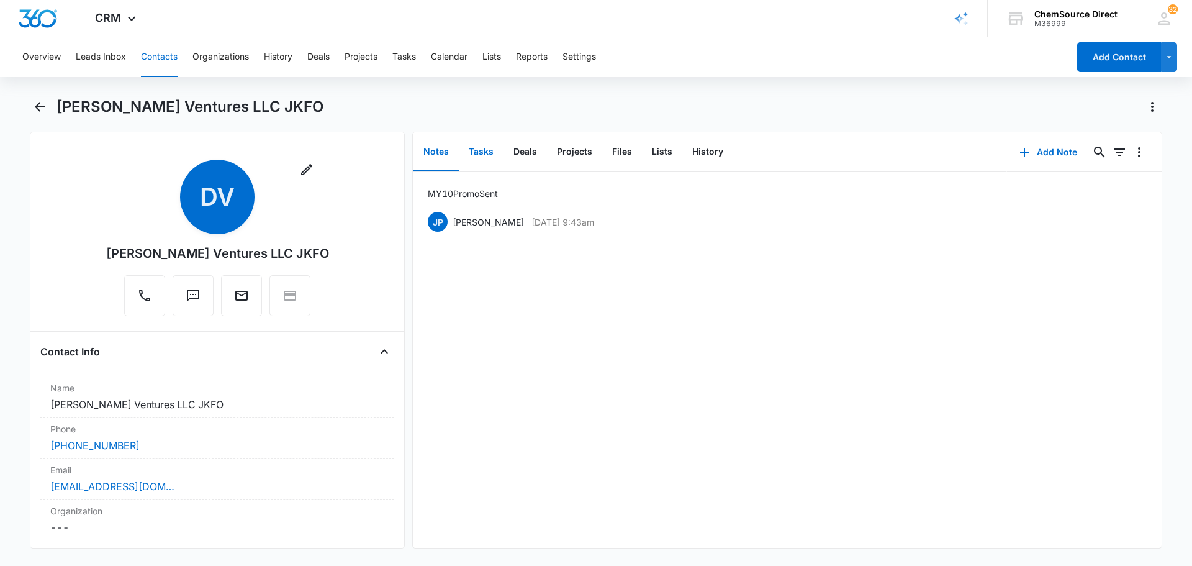
click at [481, 153] on button "Tasks" at bounding box center [481, 152] width 45 height 38
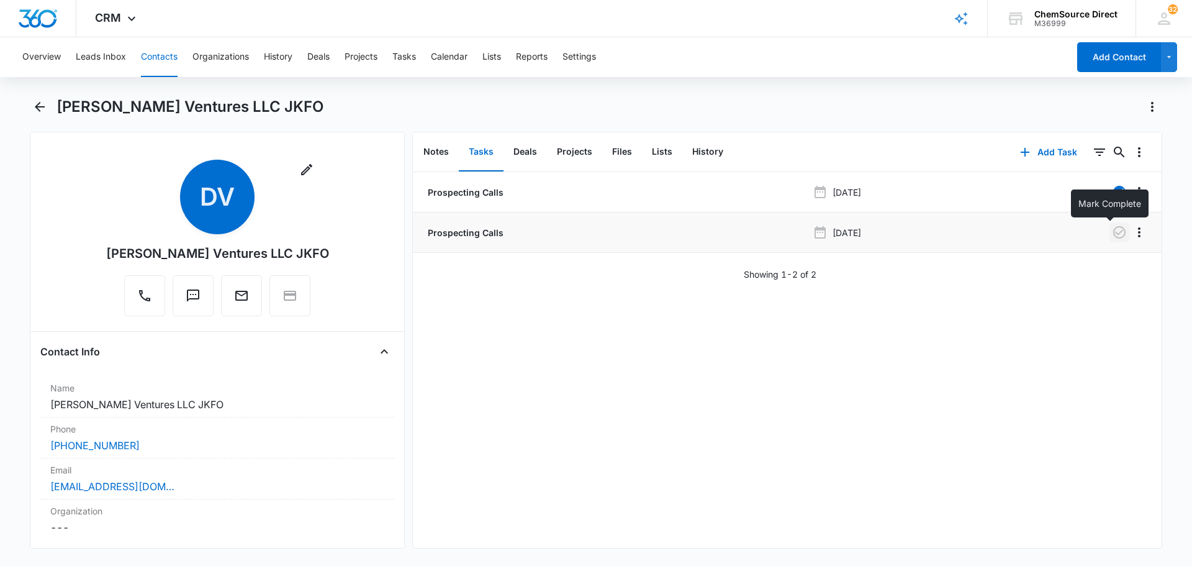
click at [1116, 233] on icon "button" at bounding box center [1119, 232] width 12 height 12
click at [407, 51] on button "Tasks" at bounding box center [404, 57] width 24 height 40
